Goal: Find specific page/section: Find specific page/section

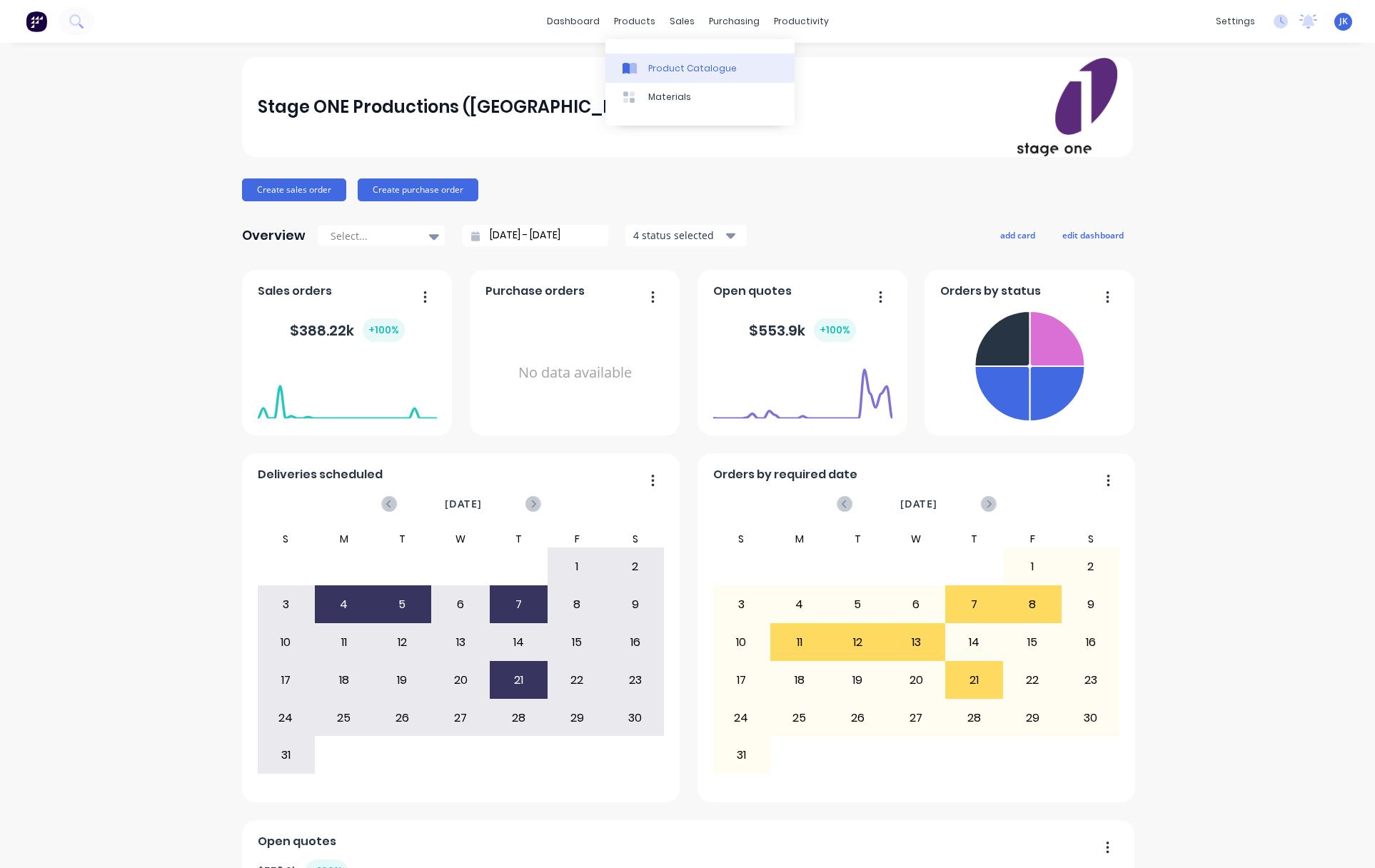
click at [667, 69] on div "Product Catalogue" at bounding box center [693, 68] width 89 height 13
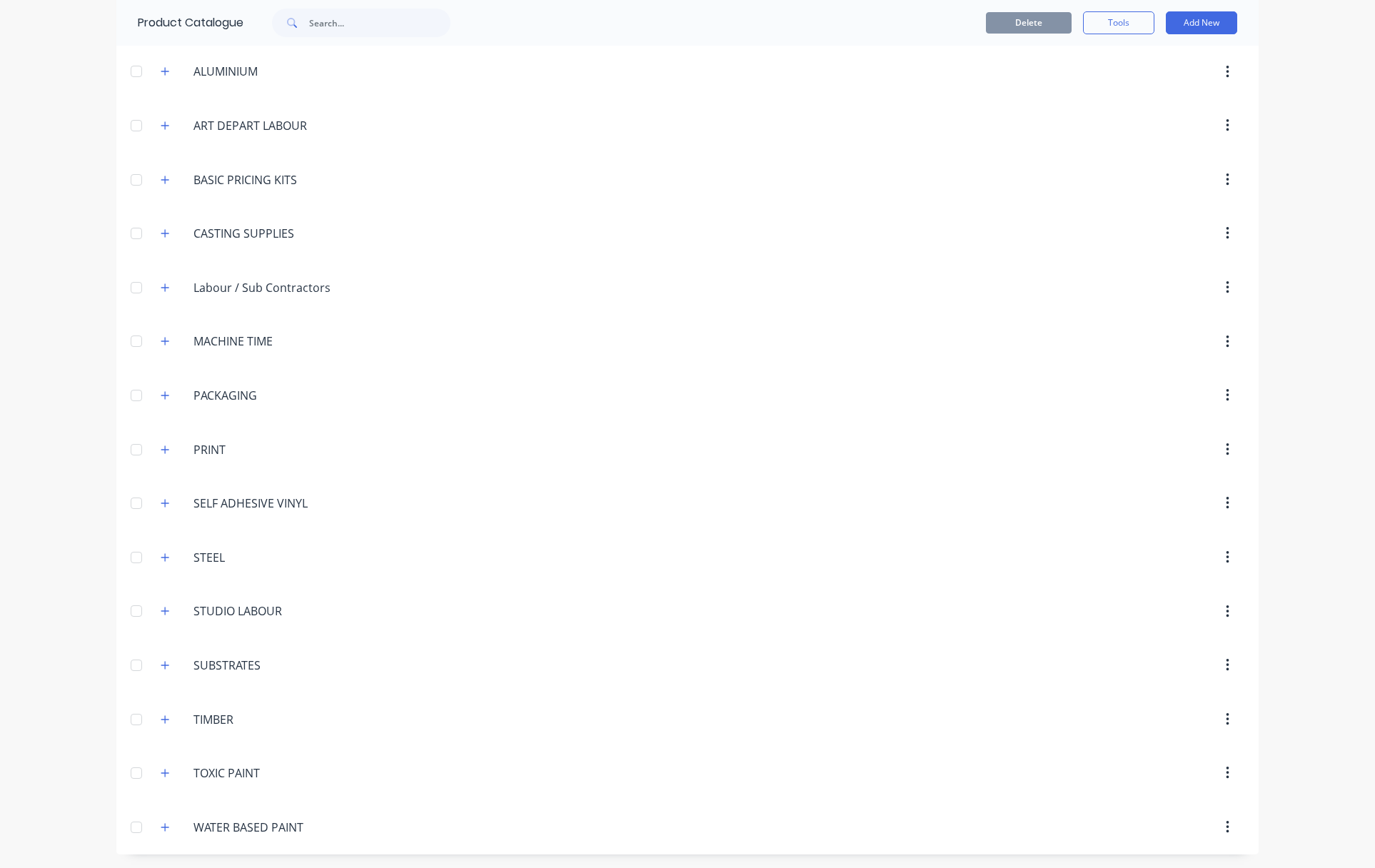
scroll to position [159, 0]
click at [193, 668] on input "SUBSTRATES" at bounding box center [277, 664] width 169 height 17
click at [166, 665] on button "button" at bounding box center [165, 664] width 18 height 18
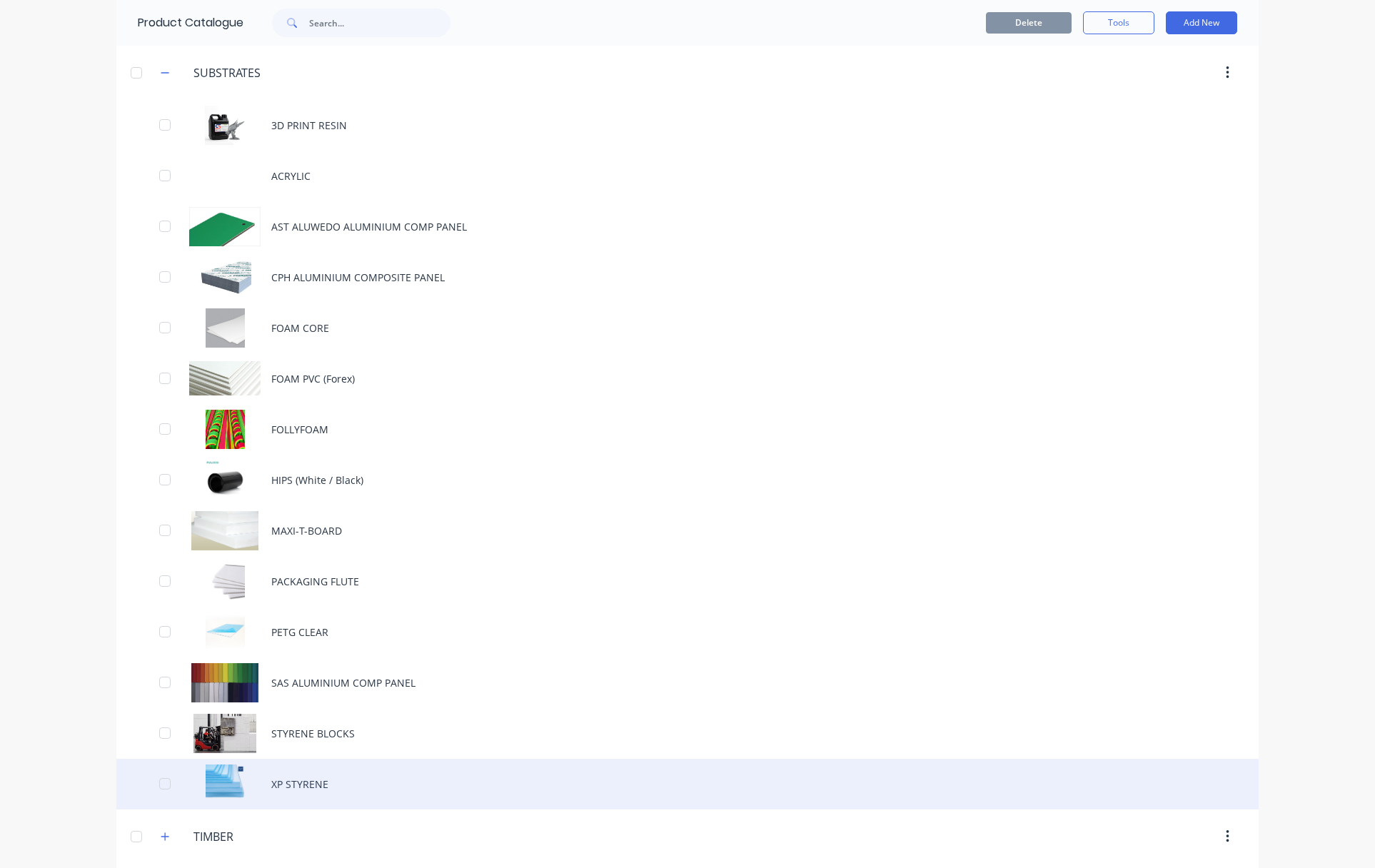
scroll to position [868, 0]
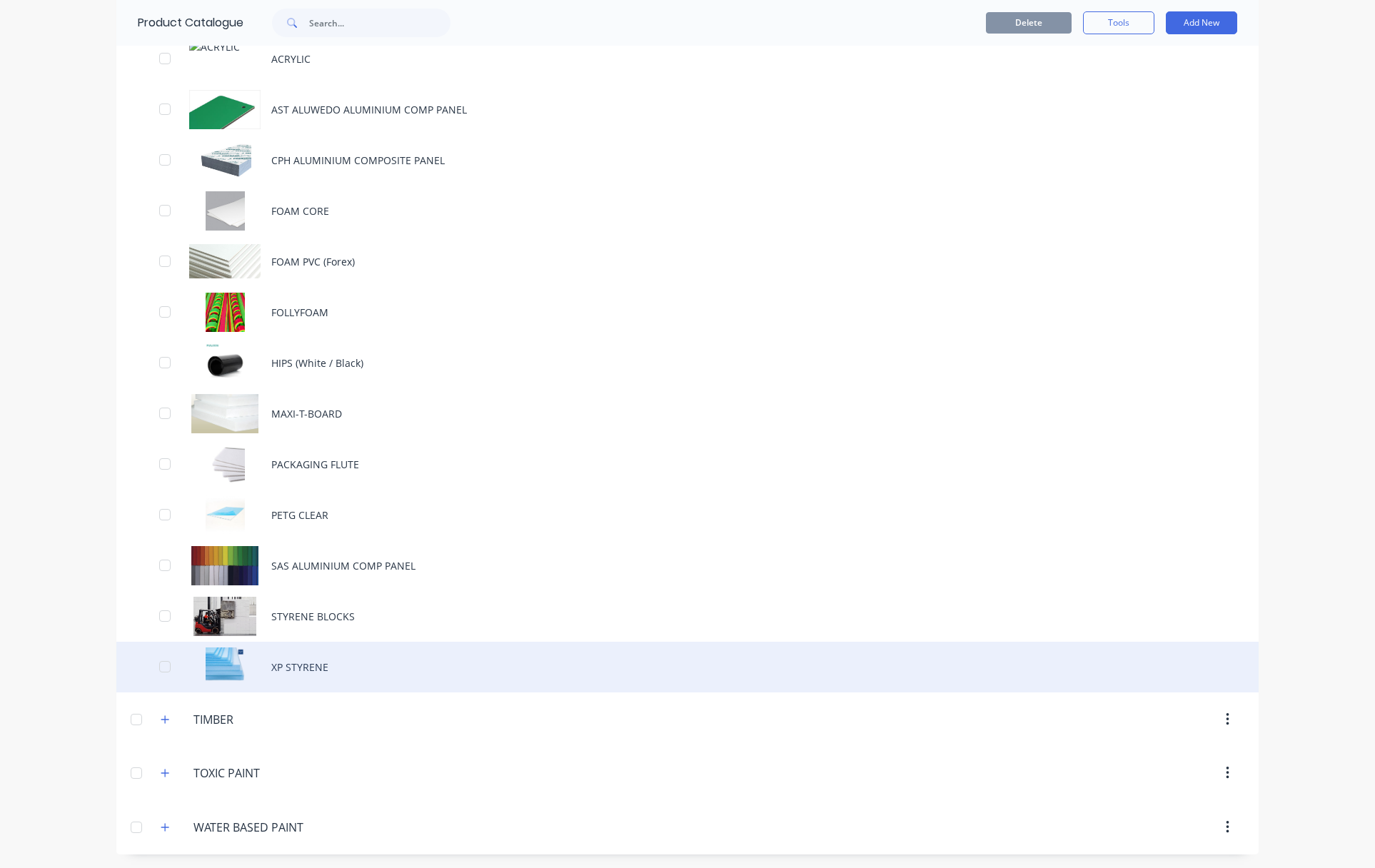
click at [294, 667] on div "XP STYRENE" at bounding box center [688, 667] width 1142 height 51
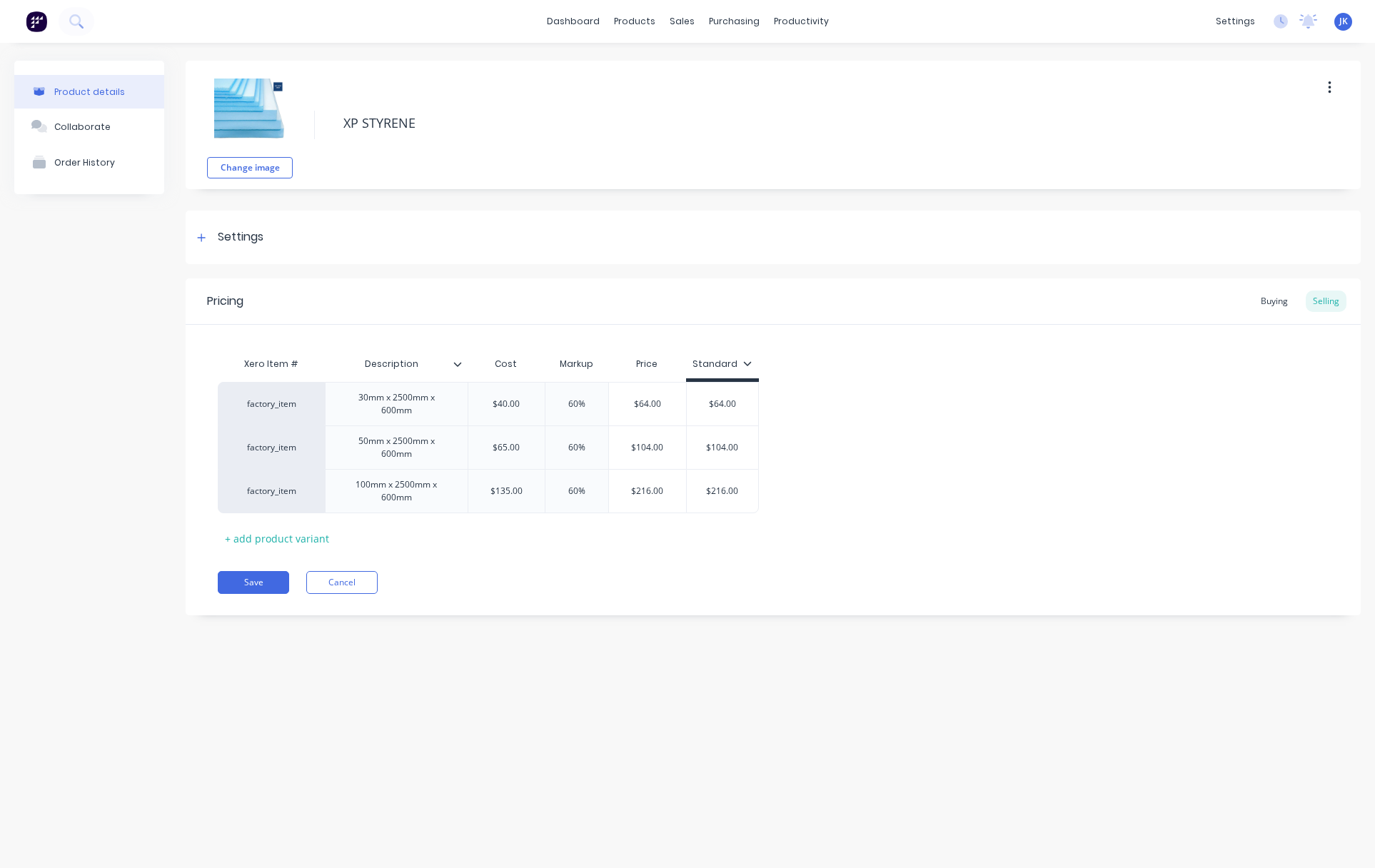
type textarea "x"
